Goal: Complete application form

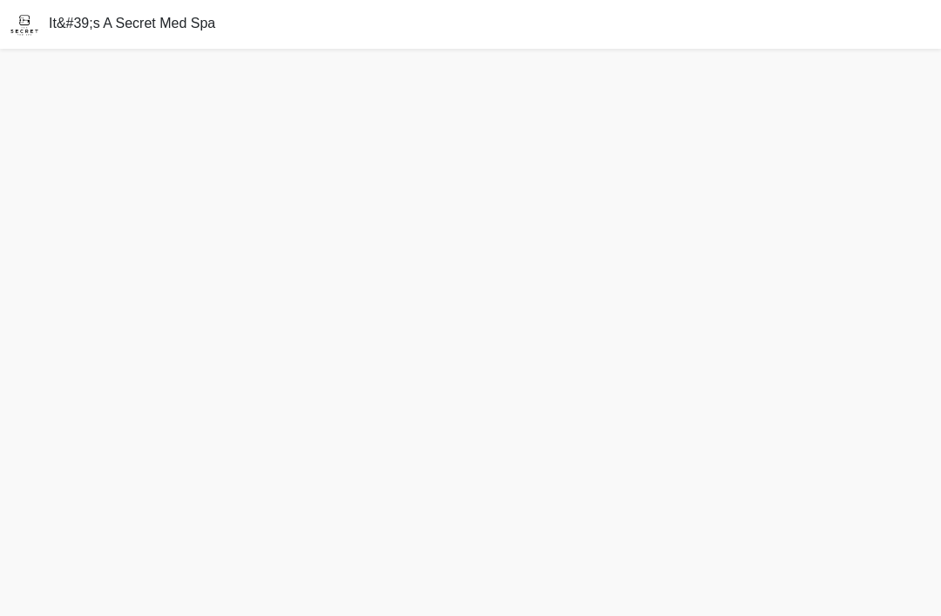
scroll to position [56, 0]
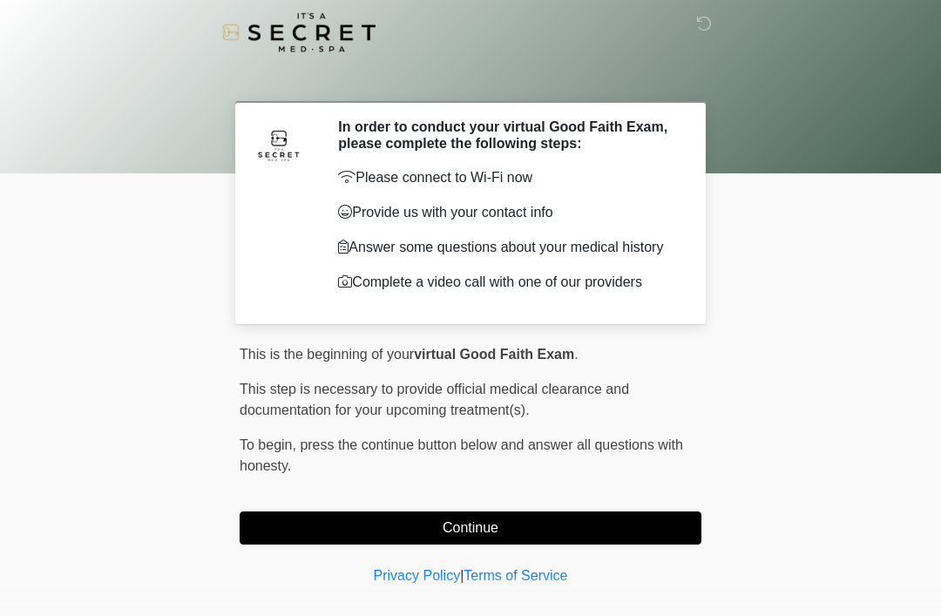
click at [595, 542] on button "Continue" at bounding box center [471, 528] width 462 height 33
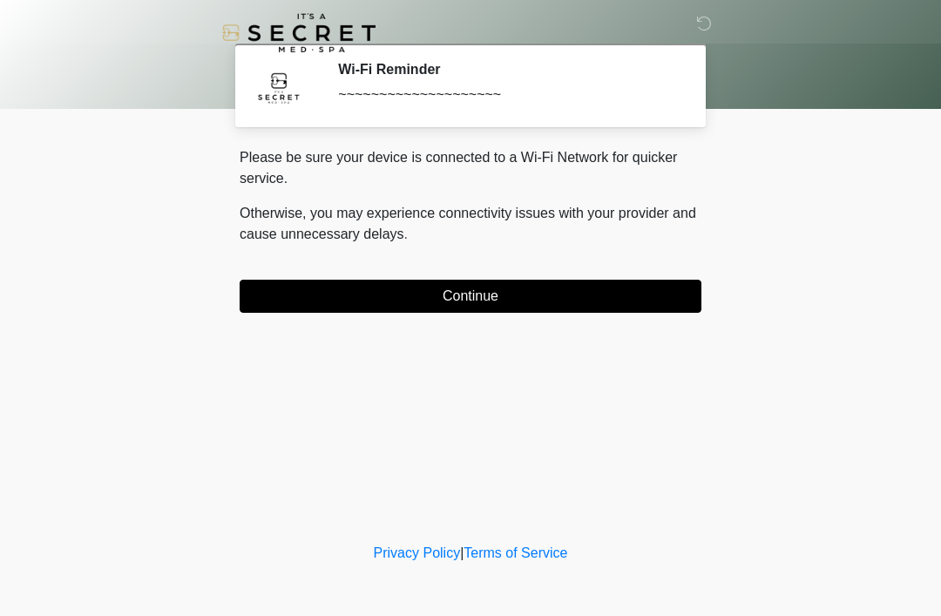
click at [599, 305] on button "Continue" at bounding box center [471, 296] width 462 height 33
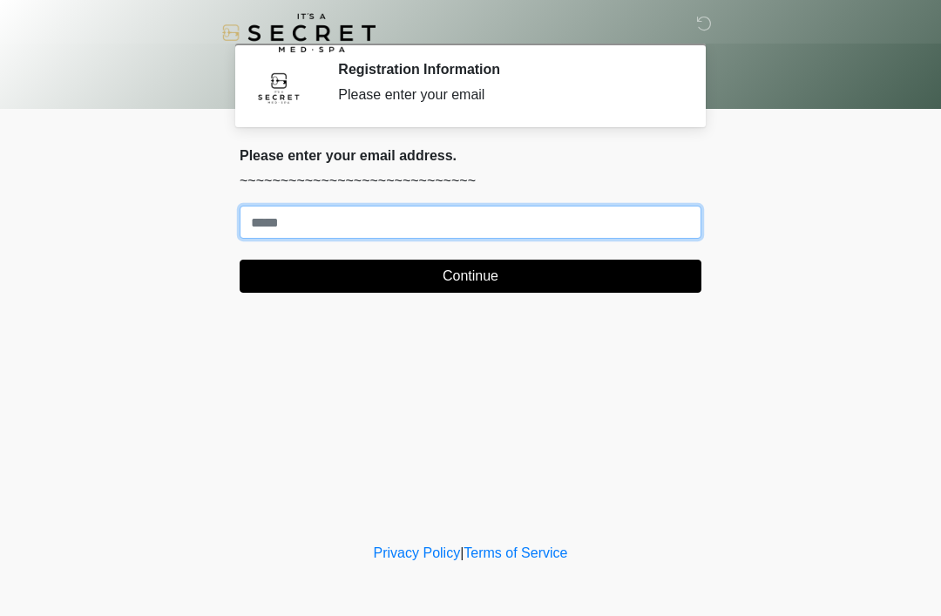
click at [546, 227] on input "Where should we email your treatment plan?" at bounding box center [471, 222] width 462 height 33
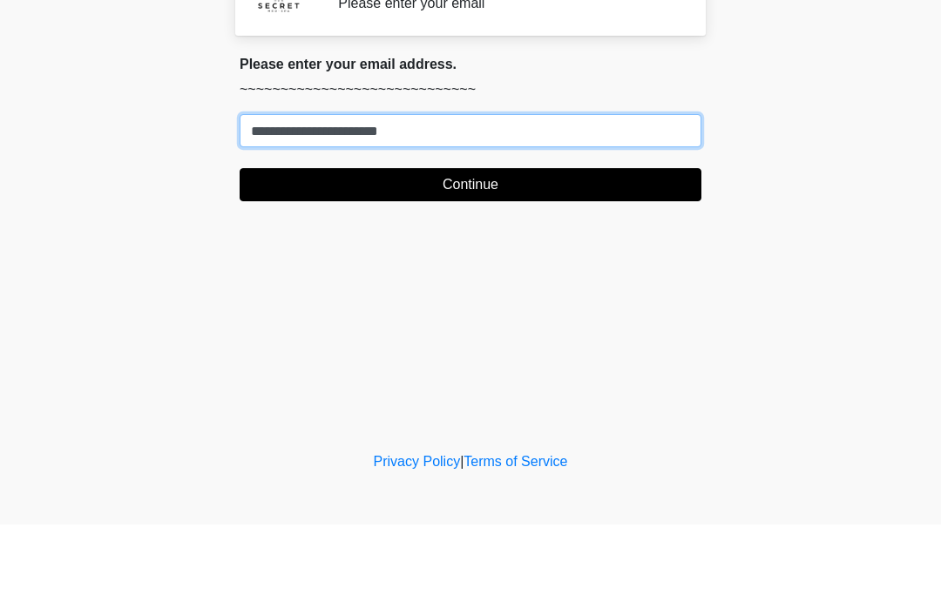
type input "**********"
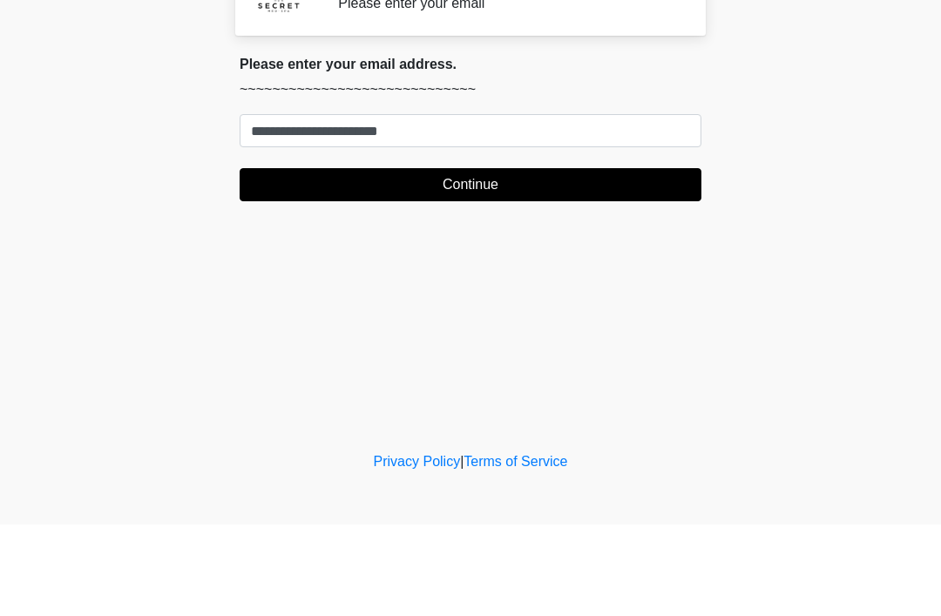
click at [618, 260] on button "Continue" at bounding box center [471, 276] width 462 height 33
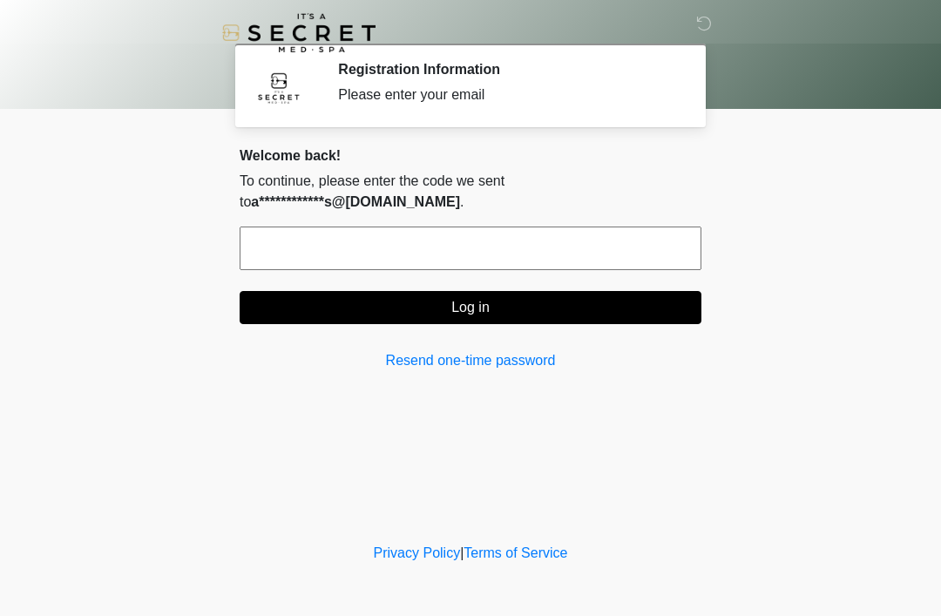
click at [586, 242] on input "text" at bounding box center [471, 249] width 462 height 44
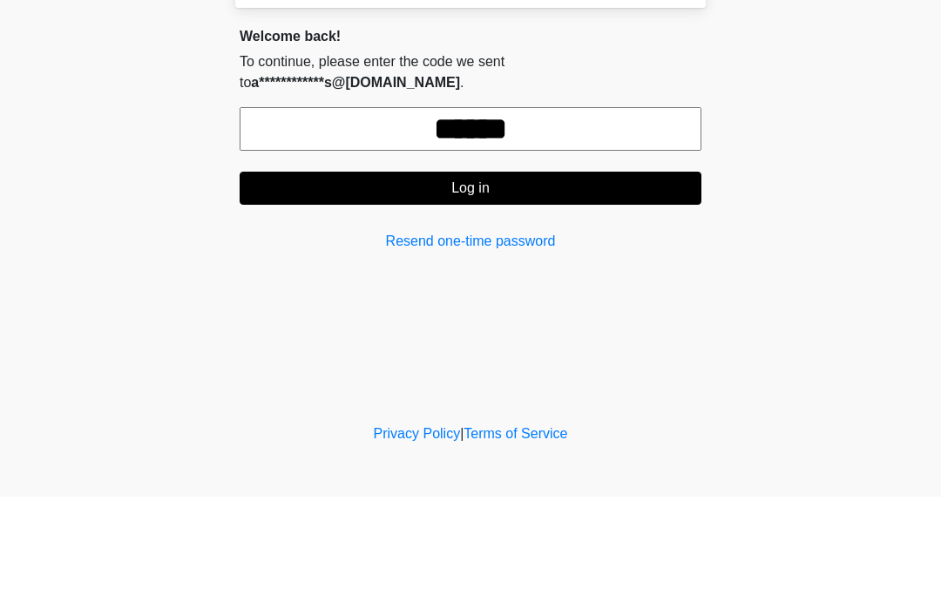
type input "******"
click at [581, 291] on button "Log in" at bounding box center [471, 307] width 462 height 33
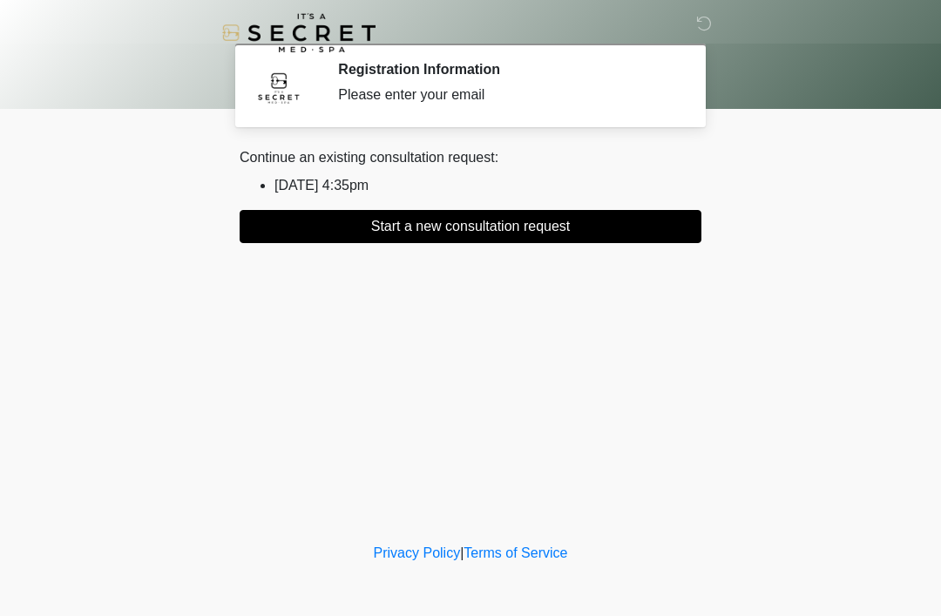
click at [637, 240] on button "Start a new consultation request" at bounding box center [471, 226] width 462 height 33
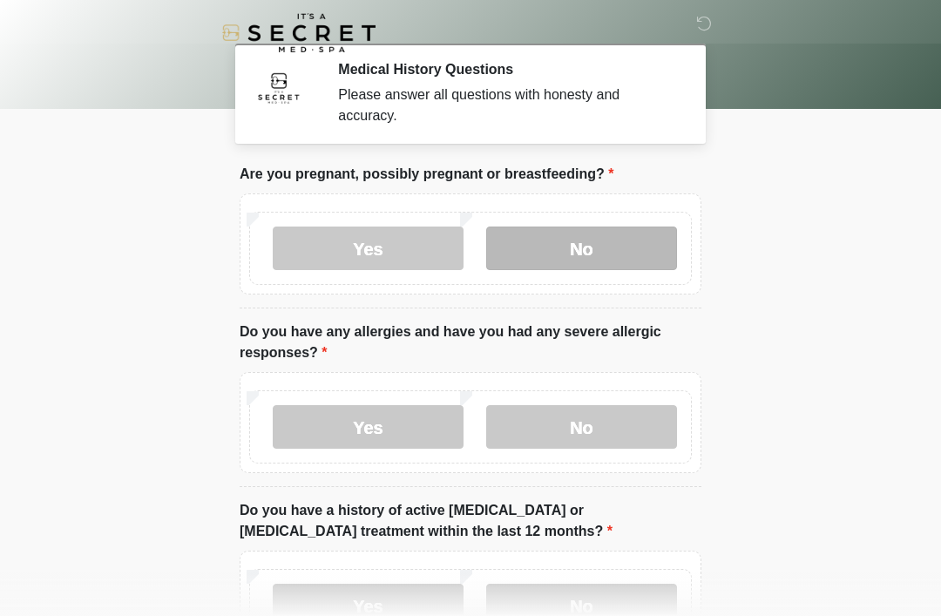
click at [662, 242] on label "No" at bounding box center [581, 249] width 191 height 44
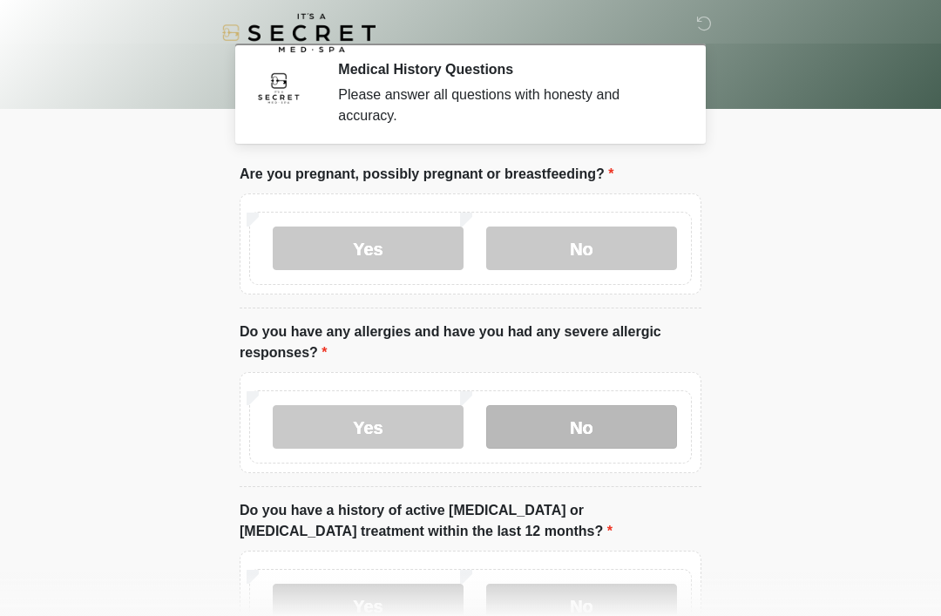
click at [608, 425] on label "No" at bounding box center [581, 427] width 191 height 44
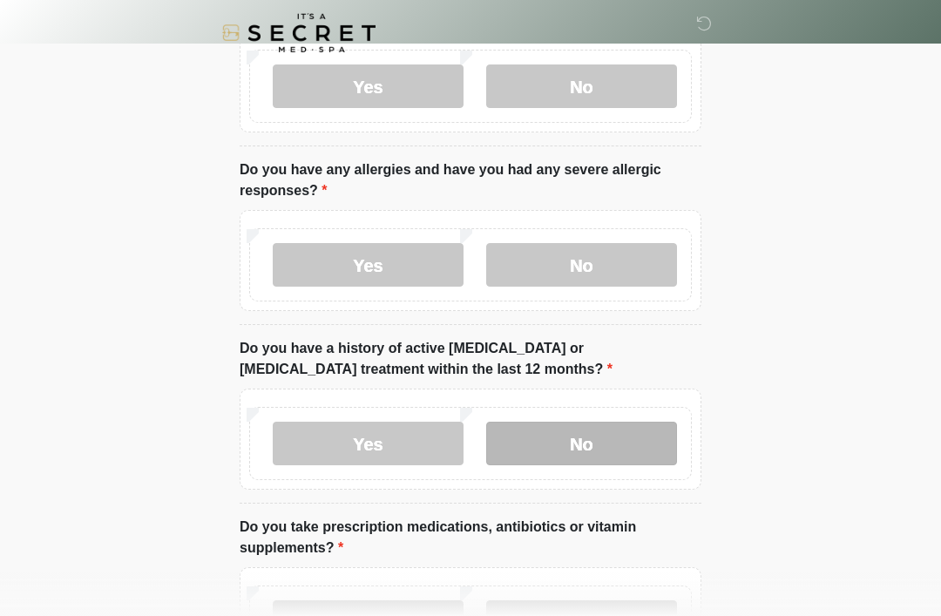
click at [632, 462] on label "No" at bounding box center [581, 444] width 191 height 44
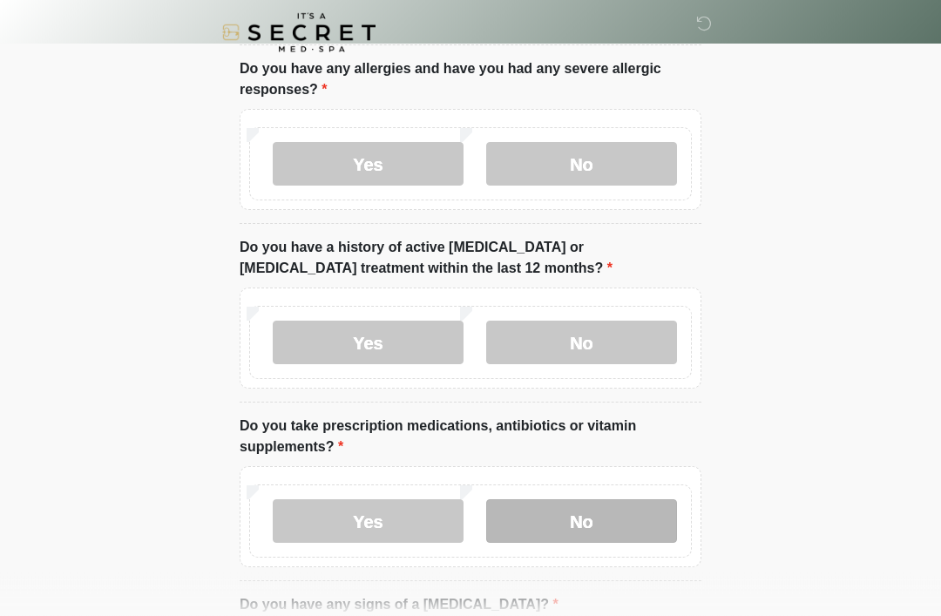
click at [635, 522] on label "No" at bounding box center [581, 522] width 191 height 44
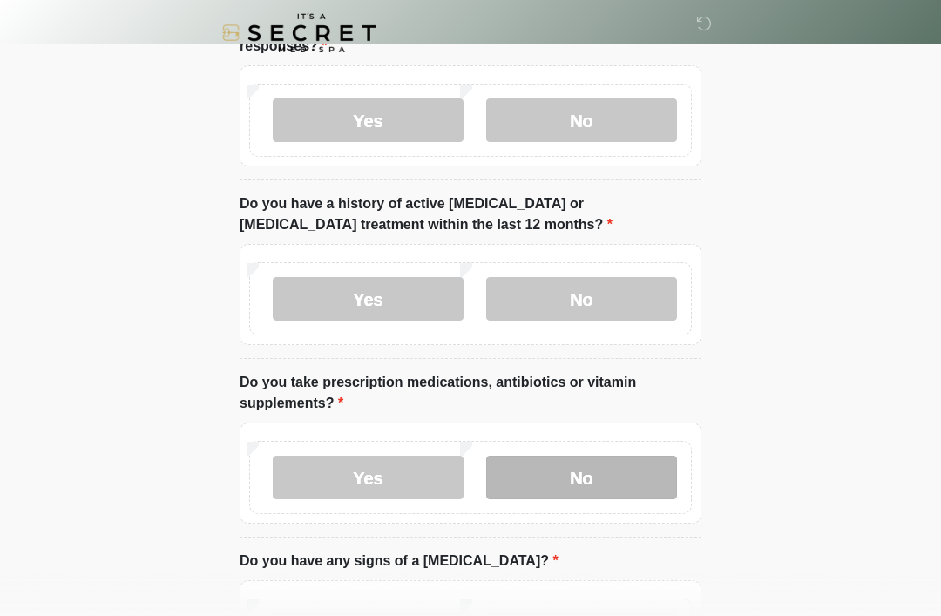
scroll to position [370, 0]
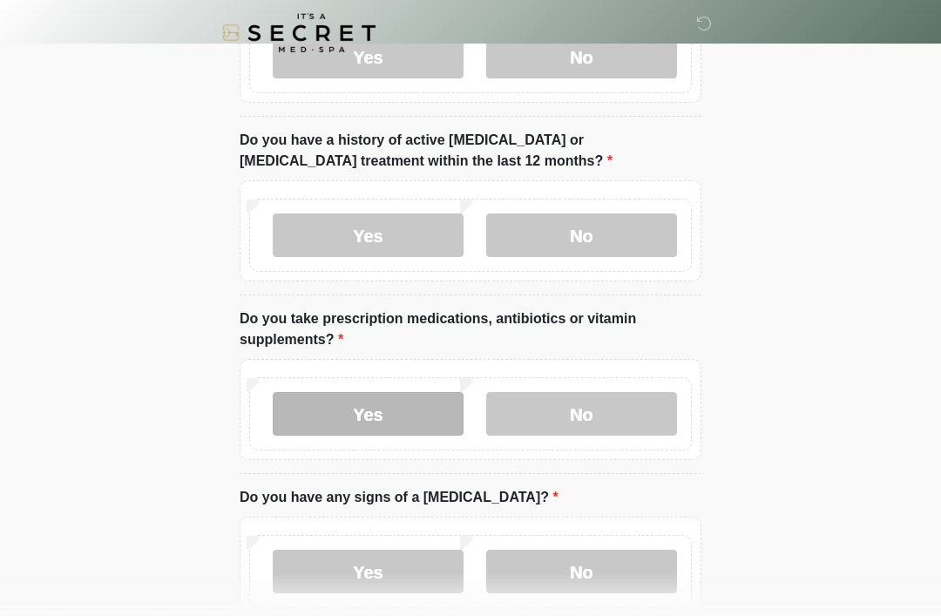
click at [417, 406] on label "Yes" at bounding box center [368, 414] width 191 height 44
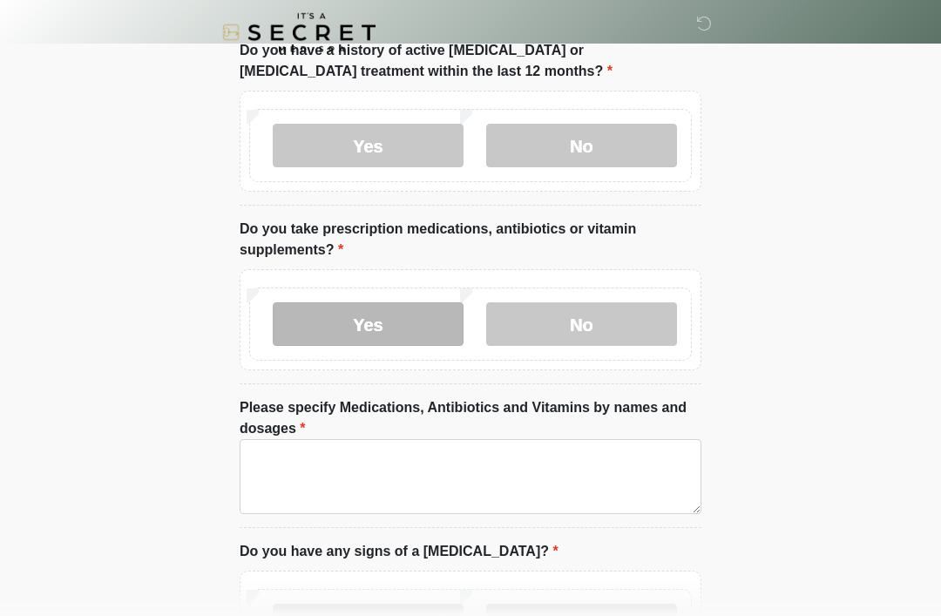
scroll to position [460, 0]
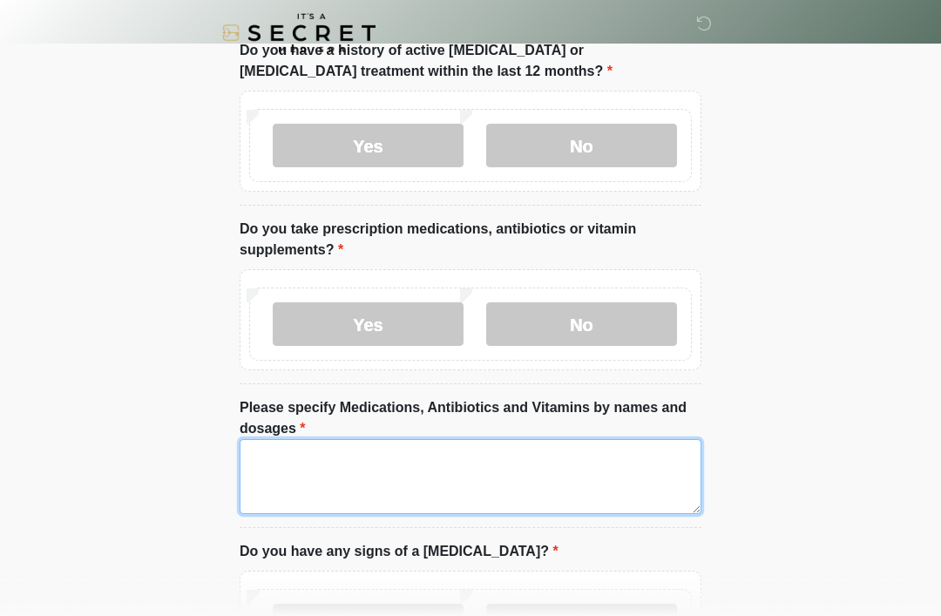
click at [583, 472] on textarea "Please specify Medications, Antibiotics and Vitamins by names and dosages" at bounding box center [471, 476] width 462 height 75
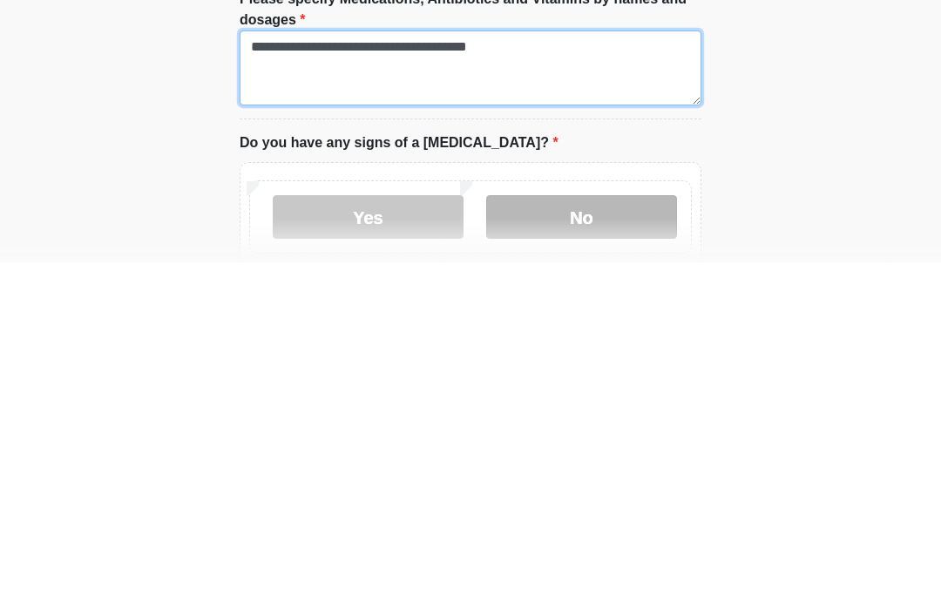
type textarea "**********"
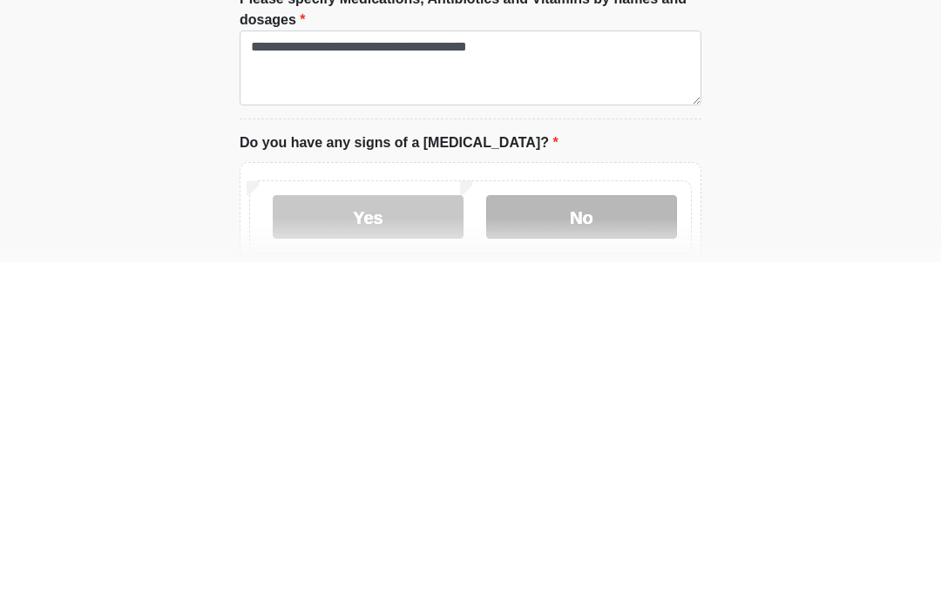
click at [630, 550] on label "No" at bounding box center [581, 572] width 191 height 44
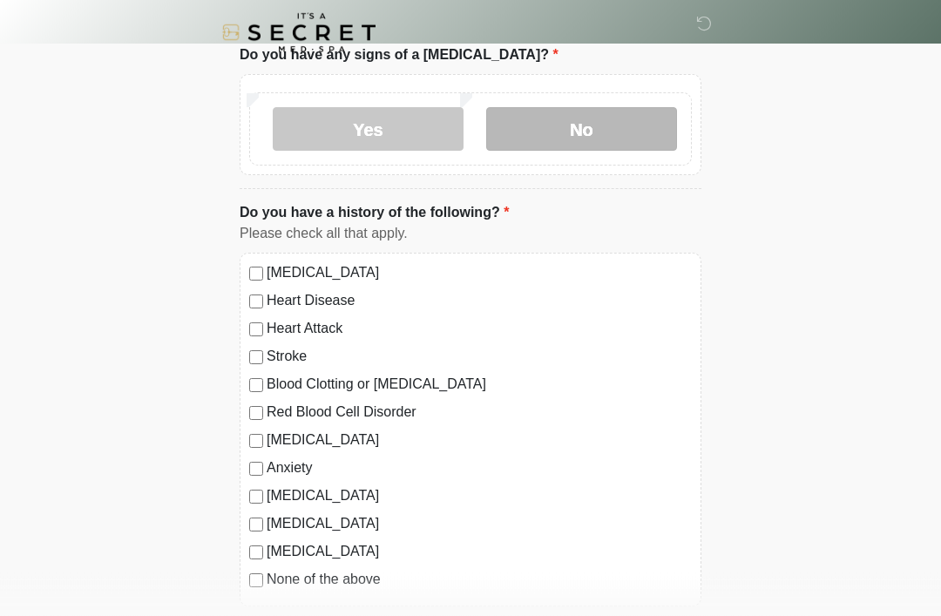
scroll to position [957, 0]
click at [346, 587] on label "None of the above" at bounding box center [479, 579] width 425 height 21
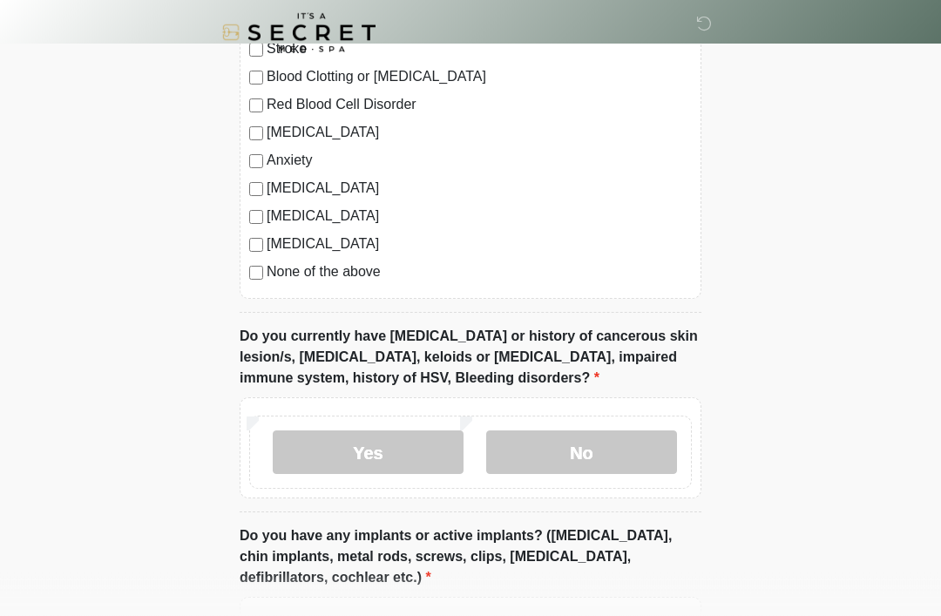
scroll to position [1287, 0]
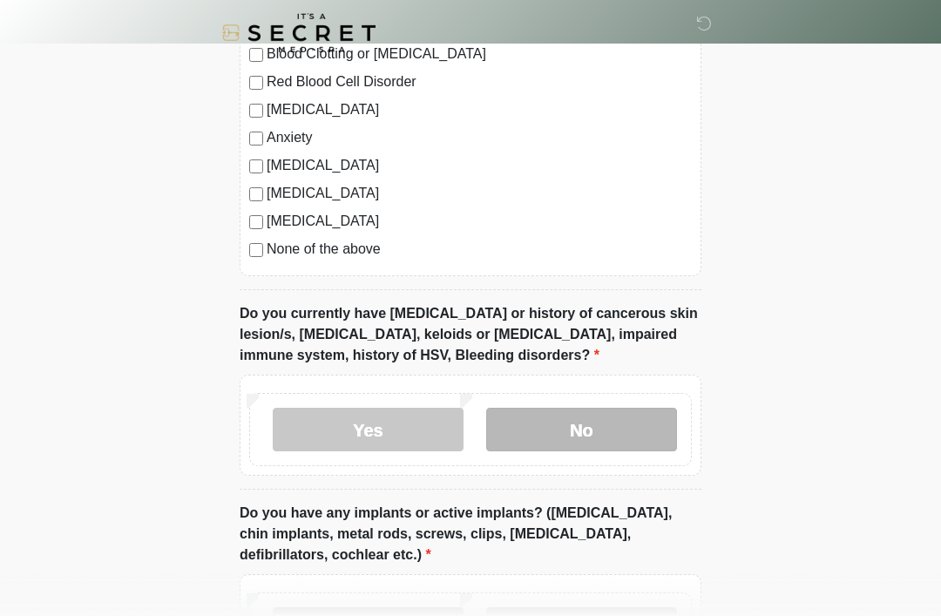
click at [607, 419] on label "No" at bounding box center [581, 430] width 191 height 44
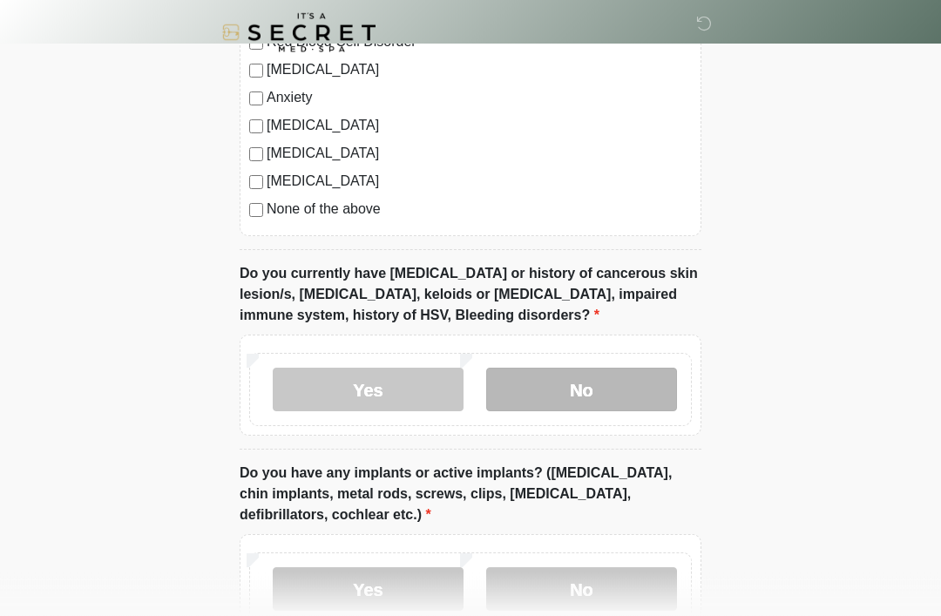
scroll to position [1390, 0]
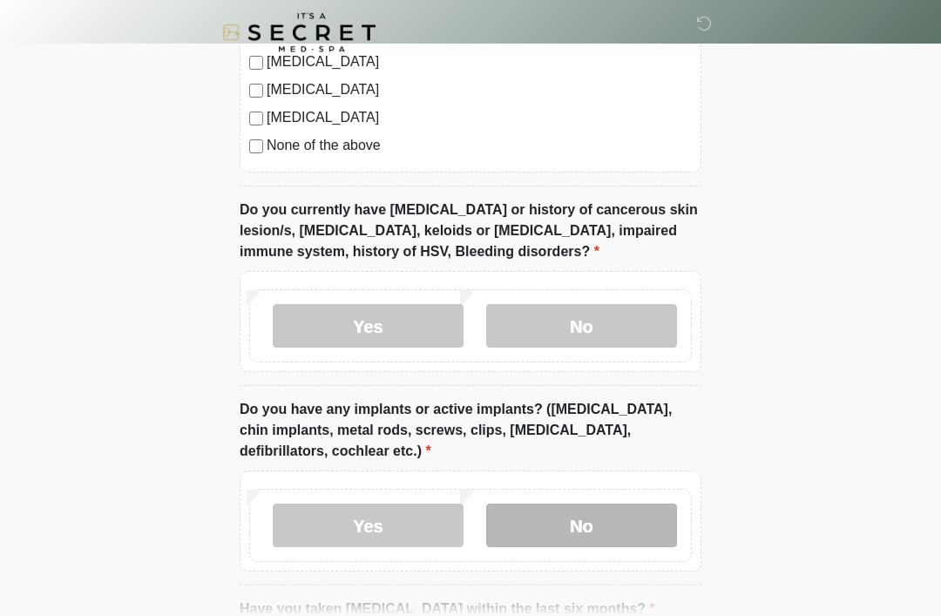
click at [653, 522] on label "No" at bounding box center [581, 527] width 191 height 44
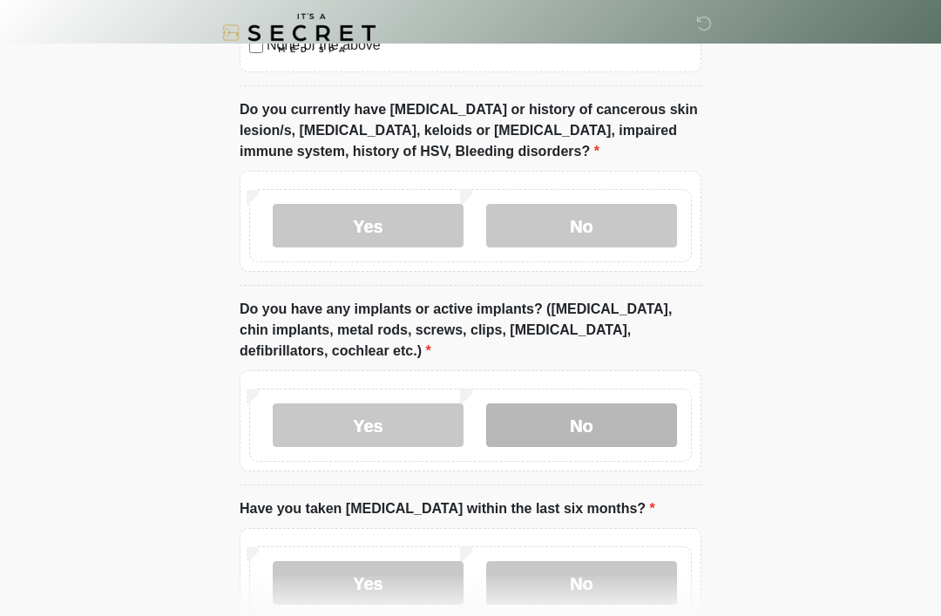
scroll to position [1599, 0]
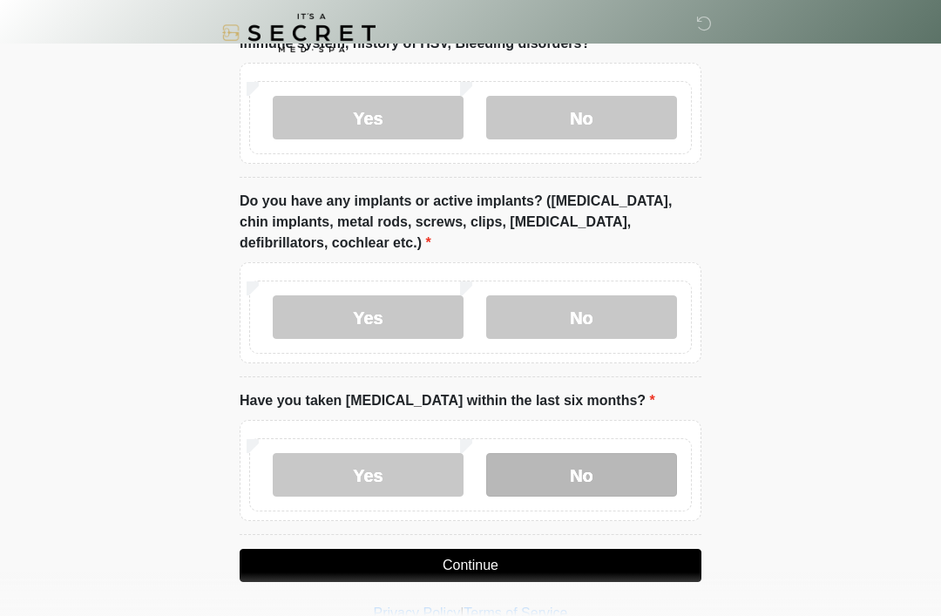
click at [647, 468] on label "No" at bounding box center [581, 475] width 191 height 44
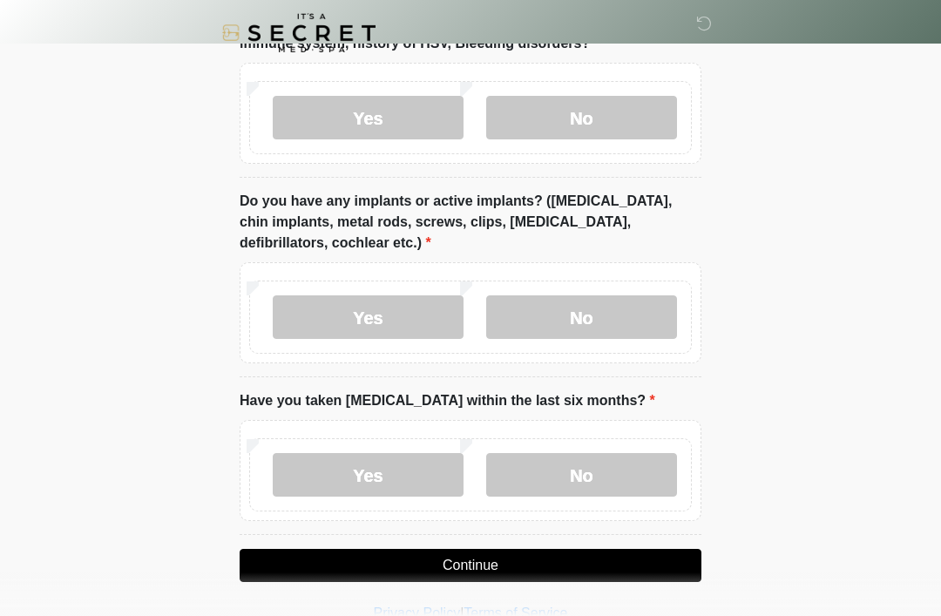
click at [650, 565] on button "Continue" at bounding box center [471, 565] width 462 height 33
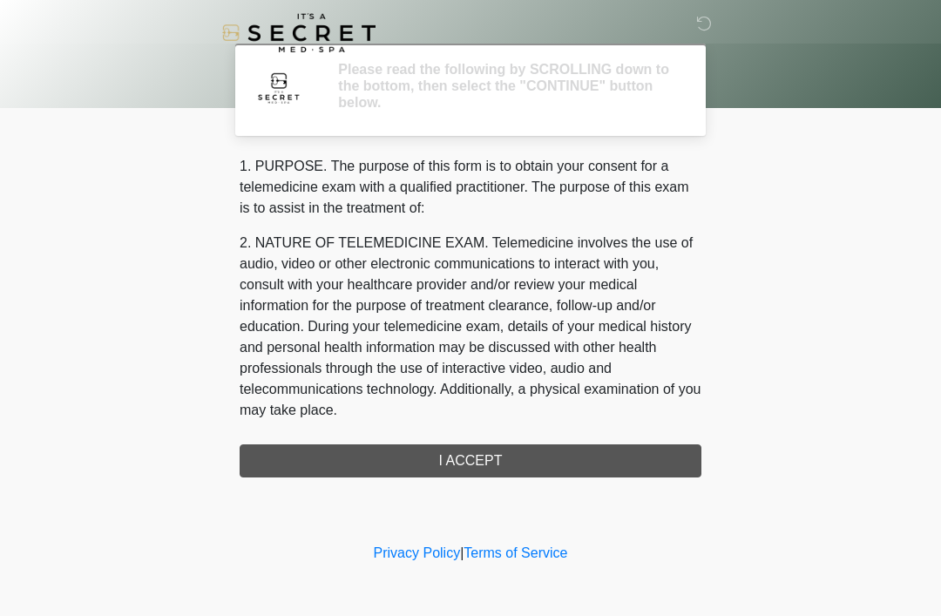
scroll to position [0, 0]
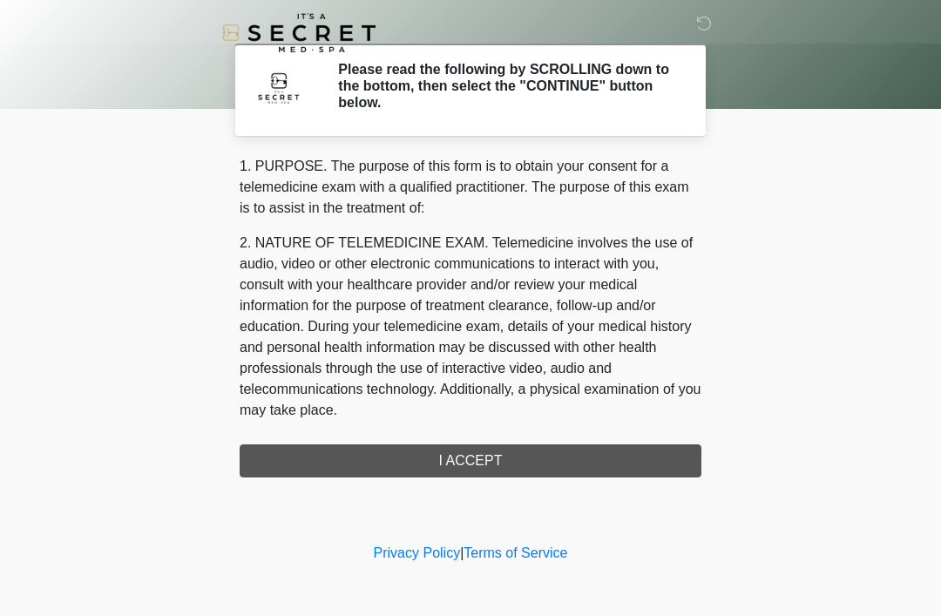
click at [662, 470] on div "1. PURPOSE. The purpose of this form is to obtain your consent for a telemedici…" at bounding box center [471, 317] width 462 height 322
click at [640, 454] on div "1. PURPOSE. The purpose of this form is to obtain your consent for a telemedici…" at bounding box center [471, 317] width 462 height 322
click at [559, 460] on div "1. PURPOSE. The purpose of this form is to obtain your consent for a telemedici…" at bounding box center [471, 317] width 462 height 322
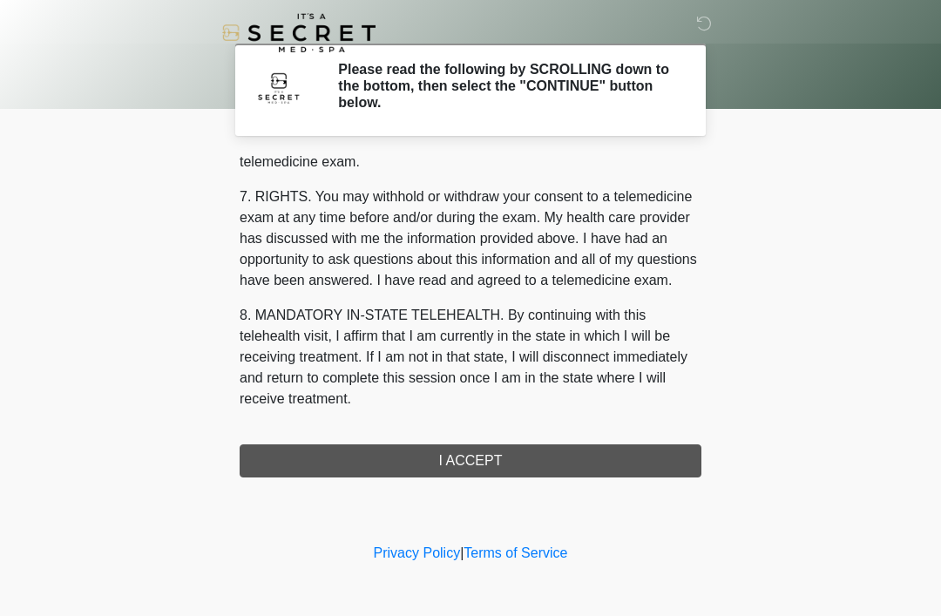
scroll to position [743, 0]
click at [539, 449] on button "I ACCEPT" at bounding box center [471, 460] width 462 height 33
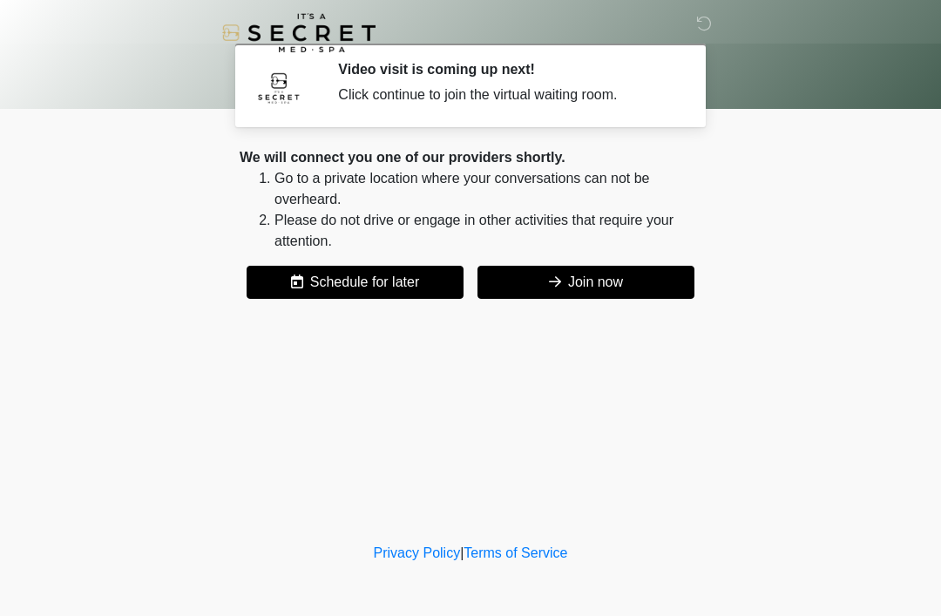
click at [628, 284] on button "Join now" at bounding box center [586, 282] width 217 height 33
